Goal: Find specific page/section: Find specific page/section

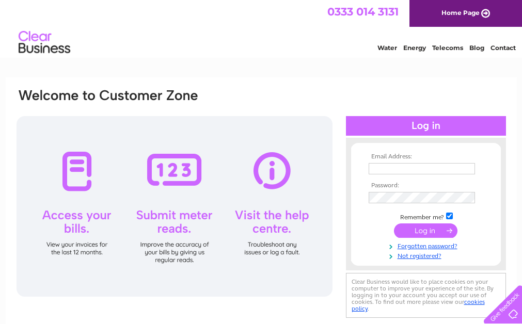
type input "sly2011@hotmail.co.uk"
click at [85, 112] on div at bounding box center [162, 102] width 294 height 28
click at [75, 135] on div at bounding box center [175, 206] width 316 height 181
click at [424, 231] on input "submit" at bounding box center [425, 231] width 63 height 14
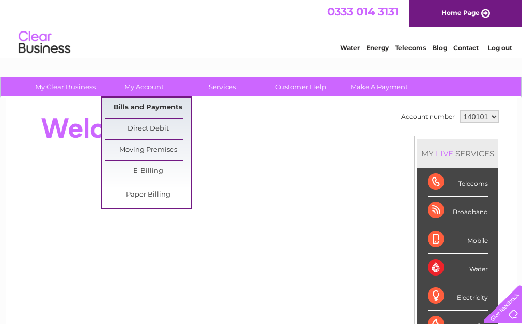
click at [147, 104] on link "Bills and Payments" at bounding box center [147, 108] width 85 height 21
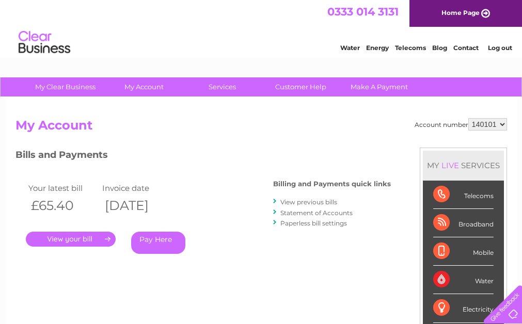
click at [80, 240] on link "." at bounding box center [71, 239] width 90 height 15
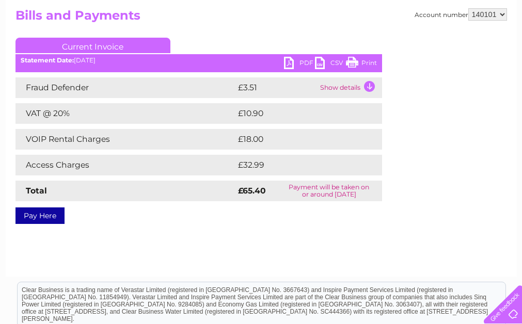
scroll to position [137, 0]
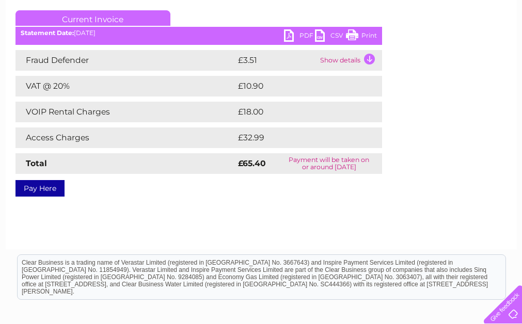
click at [305, 34] on link "PDF" at bounding box center [299, 36] width 31 height 15
